Goal: Transaction & Acquisition: Obtain resource

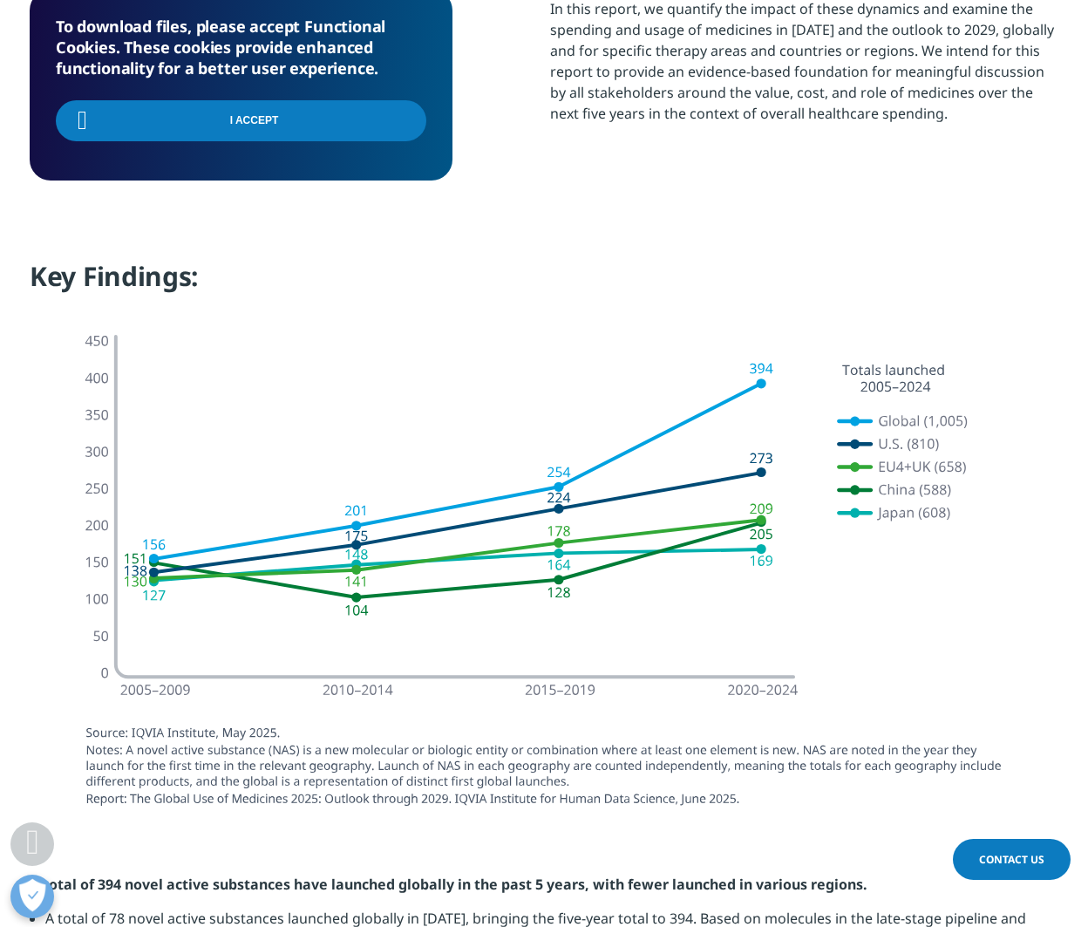
scroll to position [1339, 0]
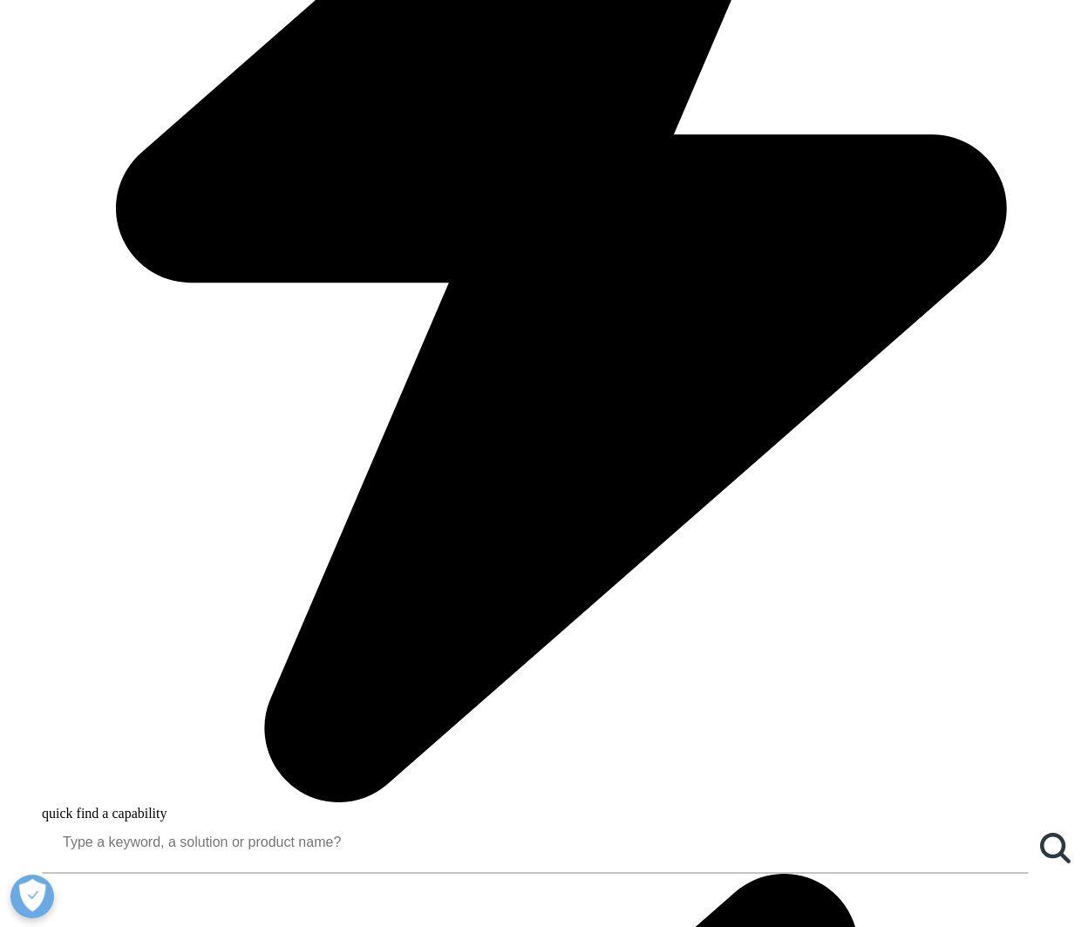
scroll to position [949, 0]
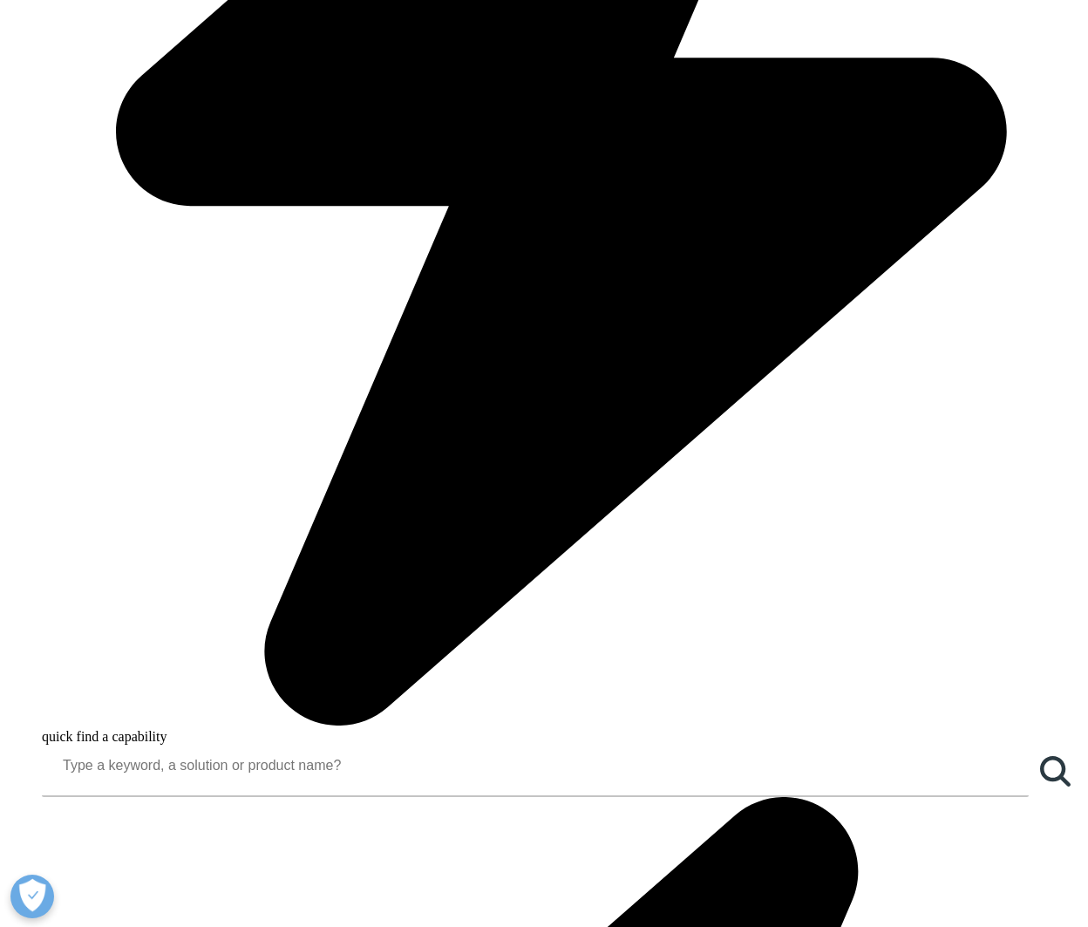
type input "Jeff"
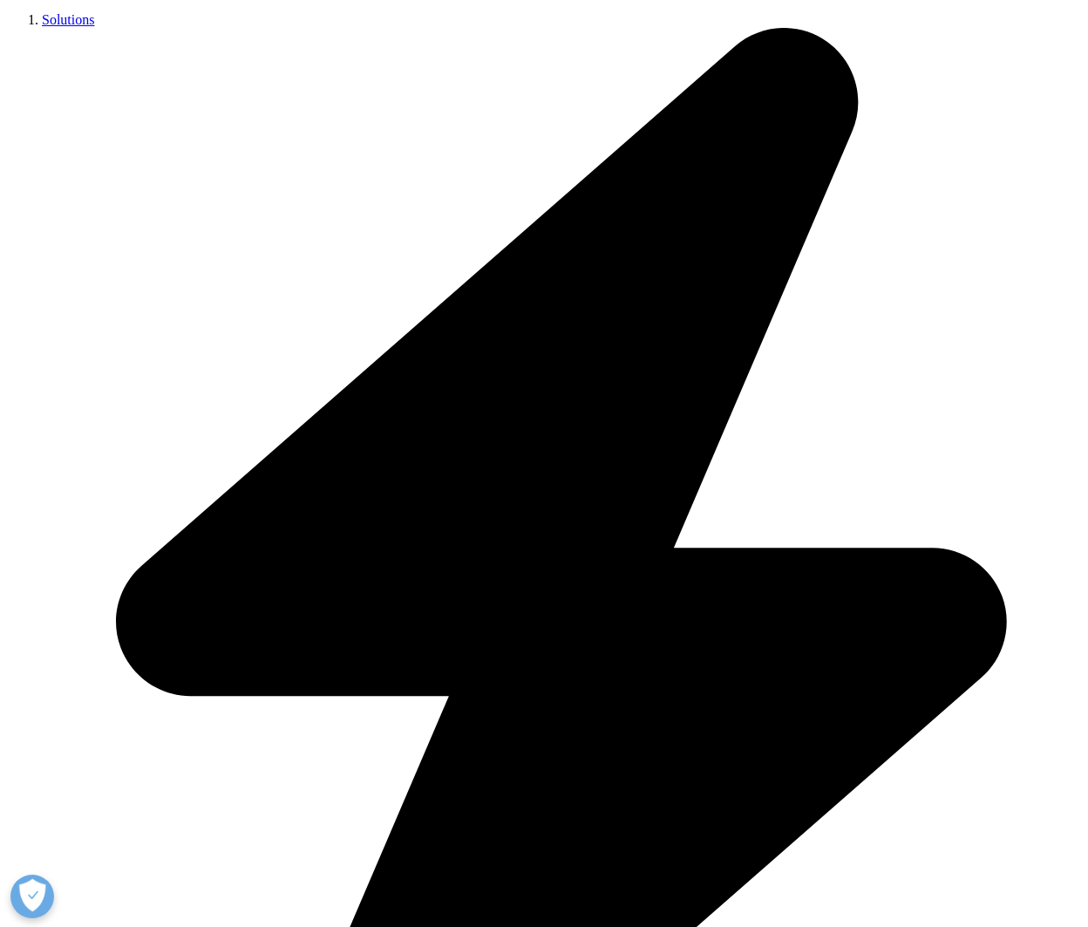
type input "Fahrenbruch"
select select "[GEOGRAPHIC_DATA]"
type input "jfahrenbruch@gmail.com"
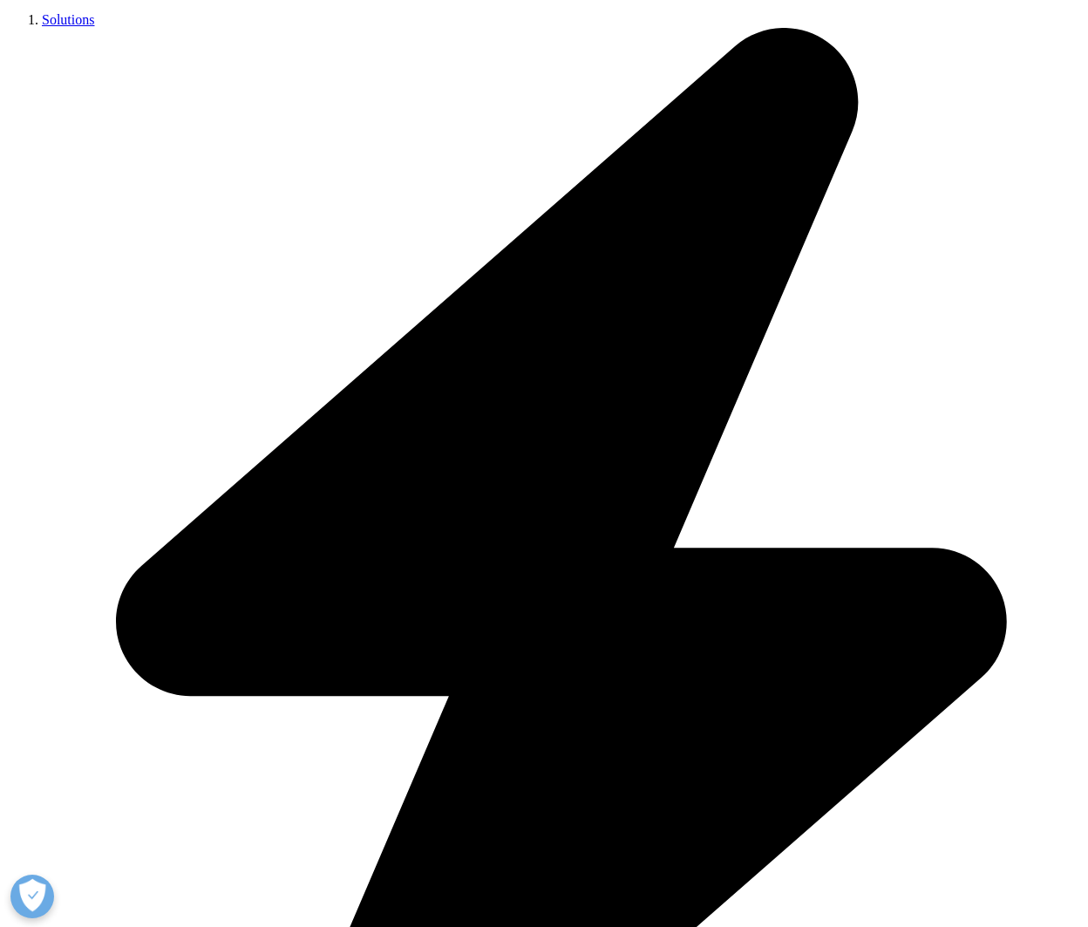
scroll to position [0, 0]
type input "Research"
type input "ERP"
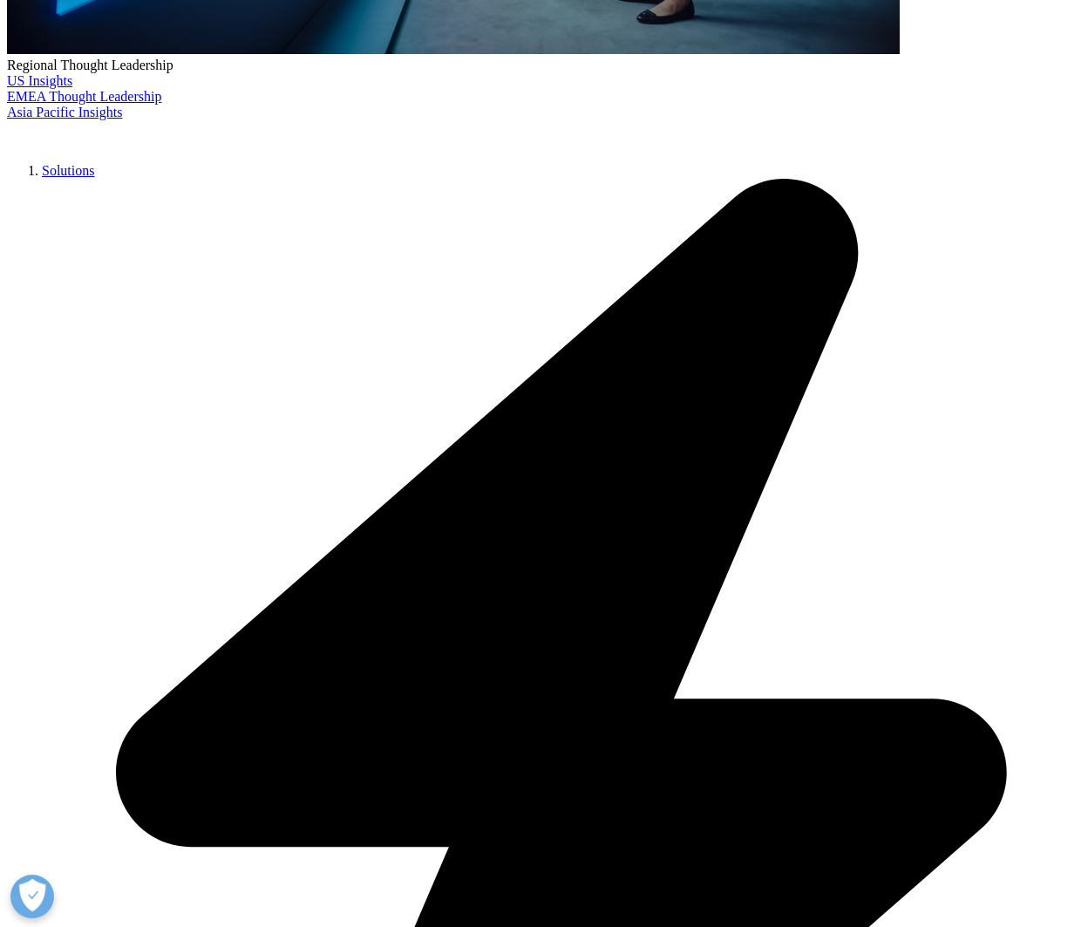
scroll to position [498, 0]
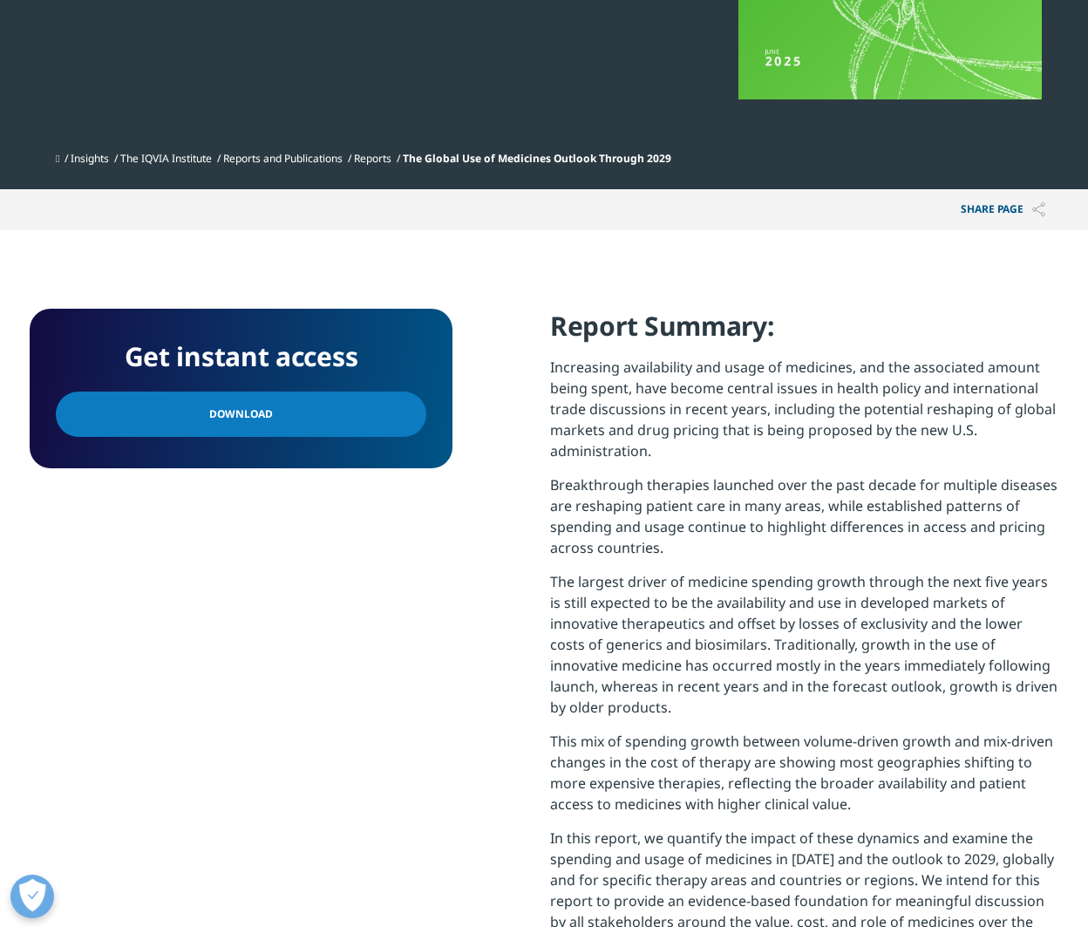
click at [250, 405] on span "Download" at bounding box center [241, 414] width 64 height 19
